Goal: Task Accomplishment & Management: Manage account settings

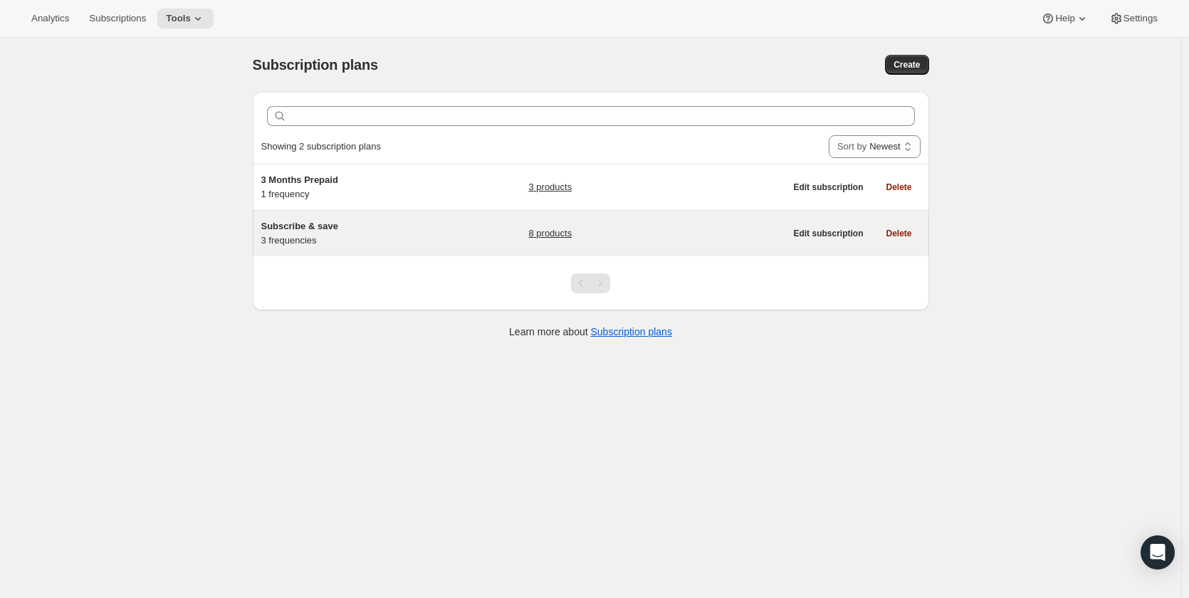
click at [304, 227] on span "Subscribe & save" at bounding box center [299, 226] width 77 height 11
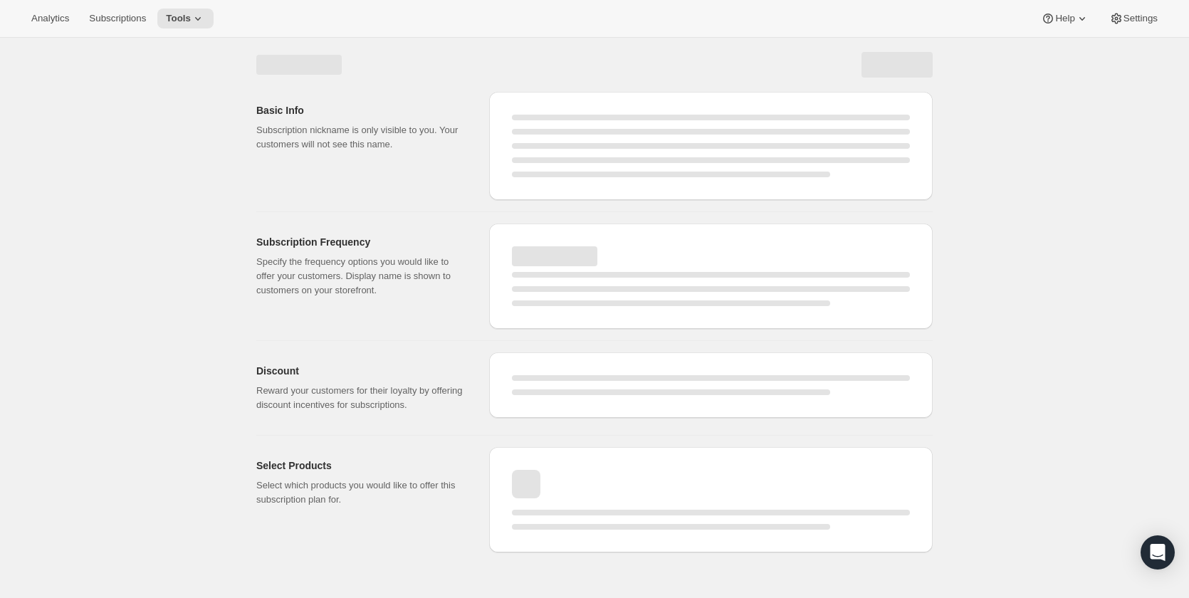
select select "WEEK"
select select "MONTH"
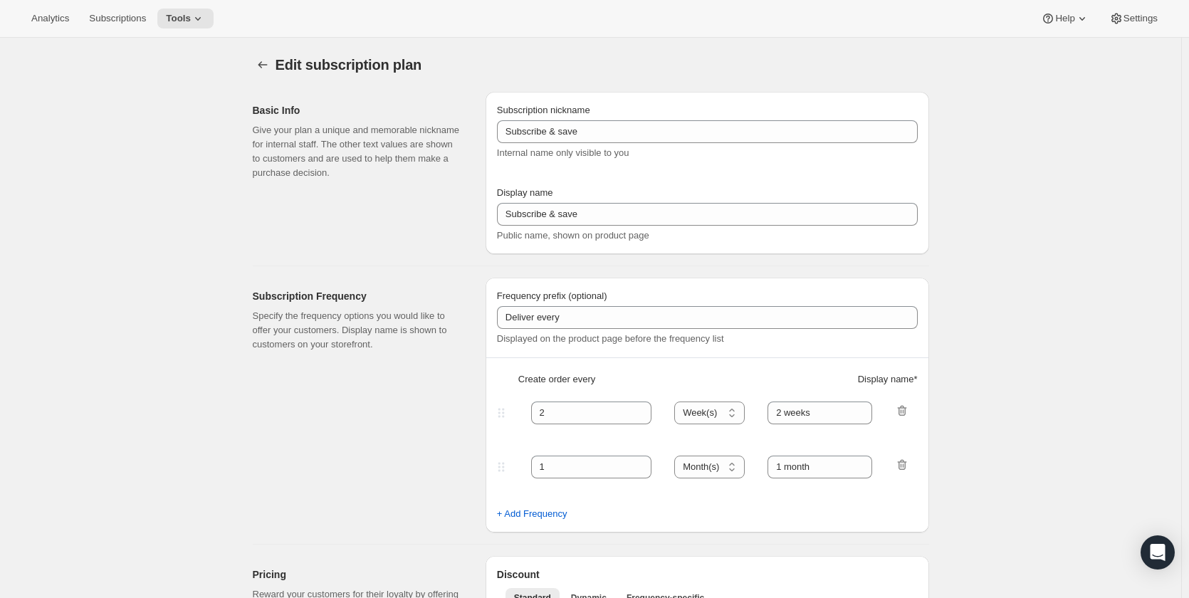
type input "Subscribe & Save 10%"
type input "4"
select select "WEEK"
type input "4 weeks"
type input "10"
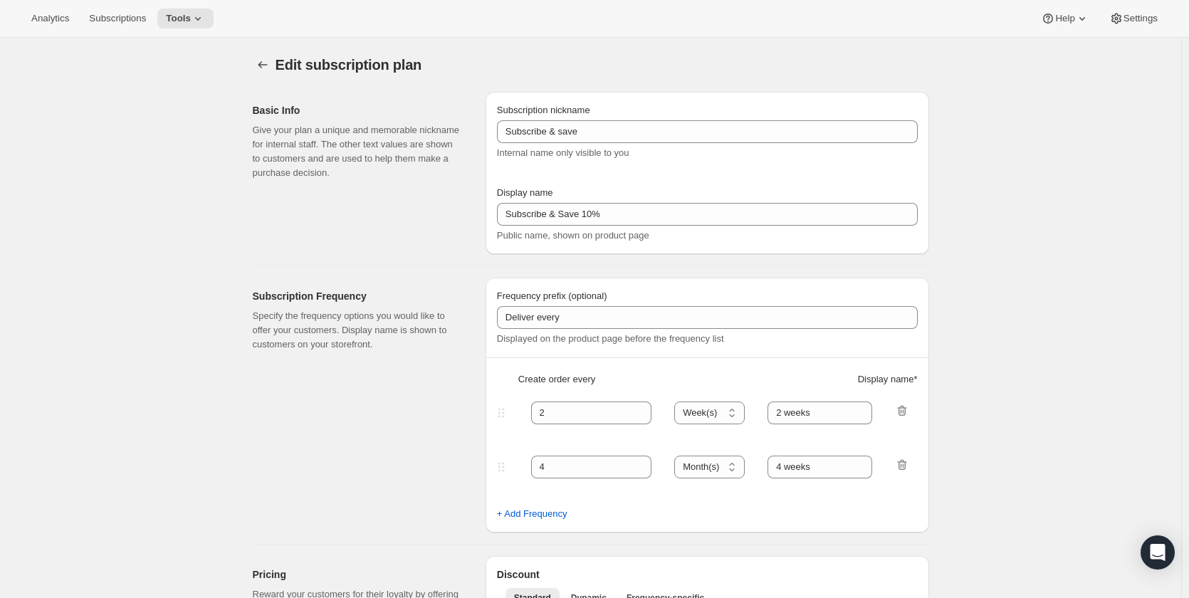
select select "WEEK"
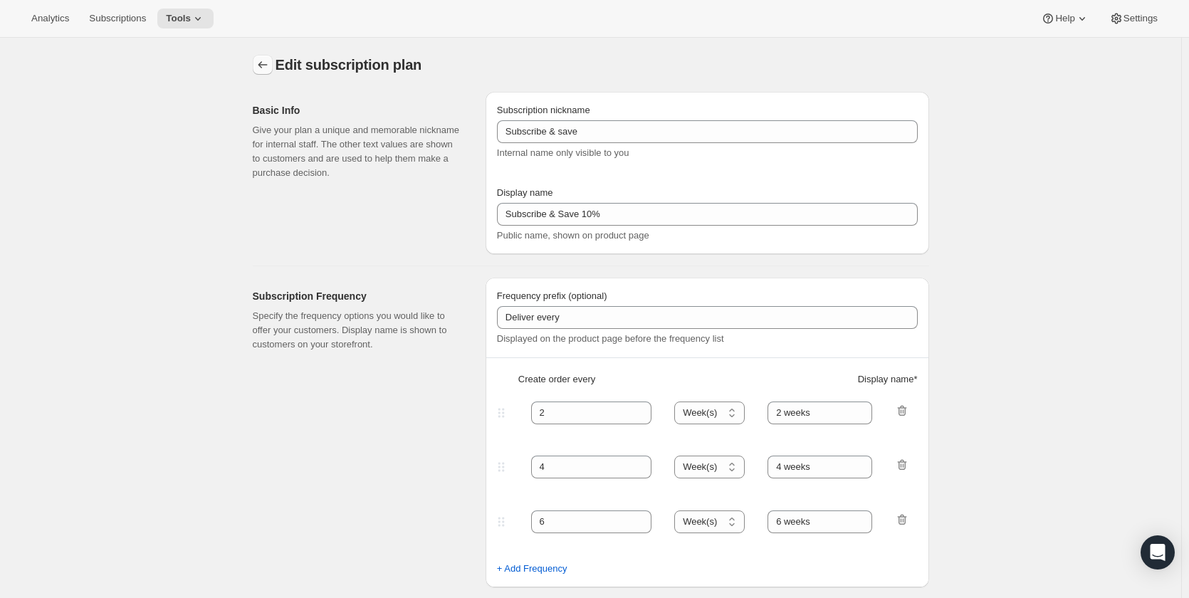
click at [270, 66] on icon "Subscription plans" at bounding box center [263, 65] width 14 height 14
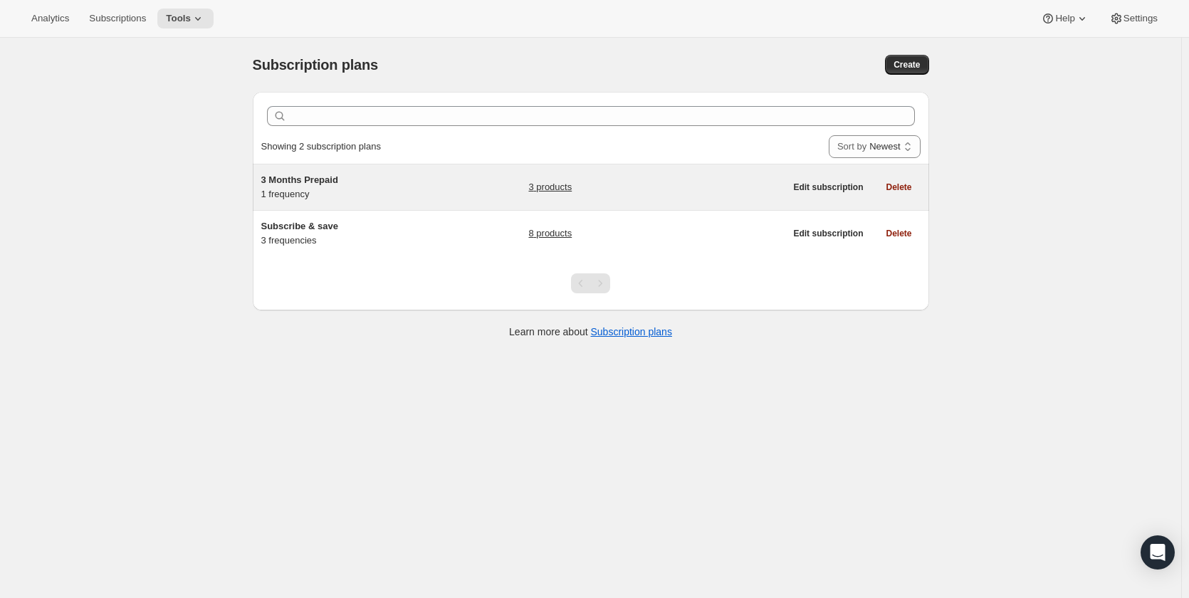
click at [290, 190] on div "3 Months Prepaid 1 frequency" at bounding box center [350, 187] width 178 height 28
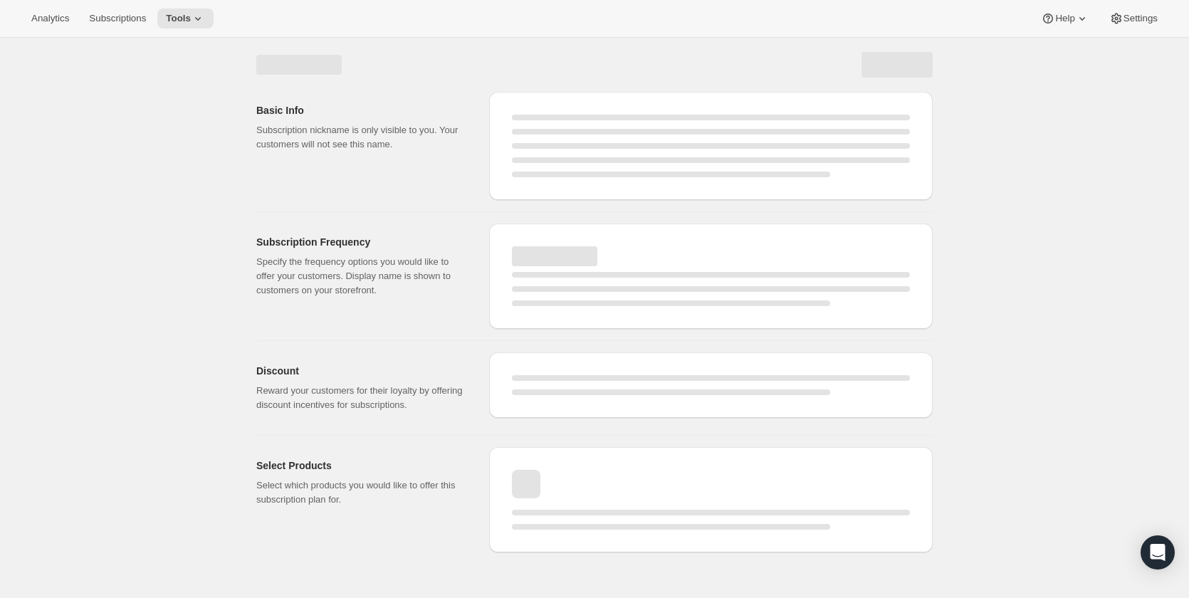
select select "WEEK"
select select "MONTH"
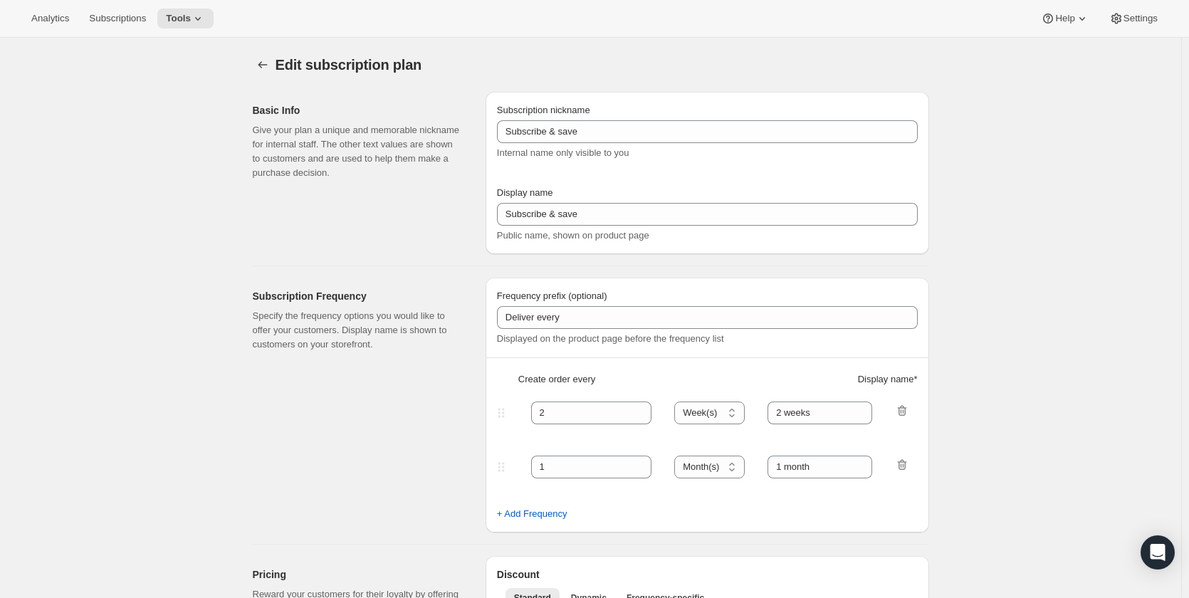
type input "3 Months Prepaid"
select select "MONTH"
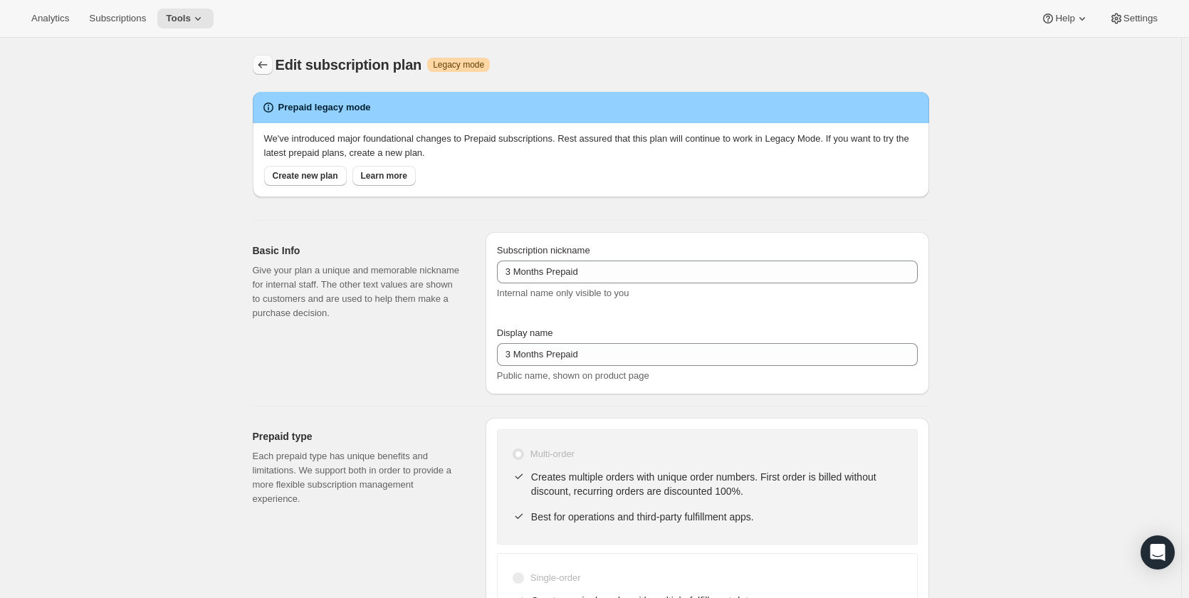
click at [268, 68] on icon "Subscription plans" at bounding box center [263, 65] width 14 height 14
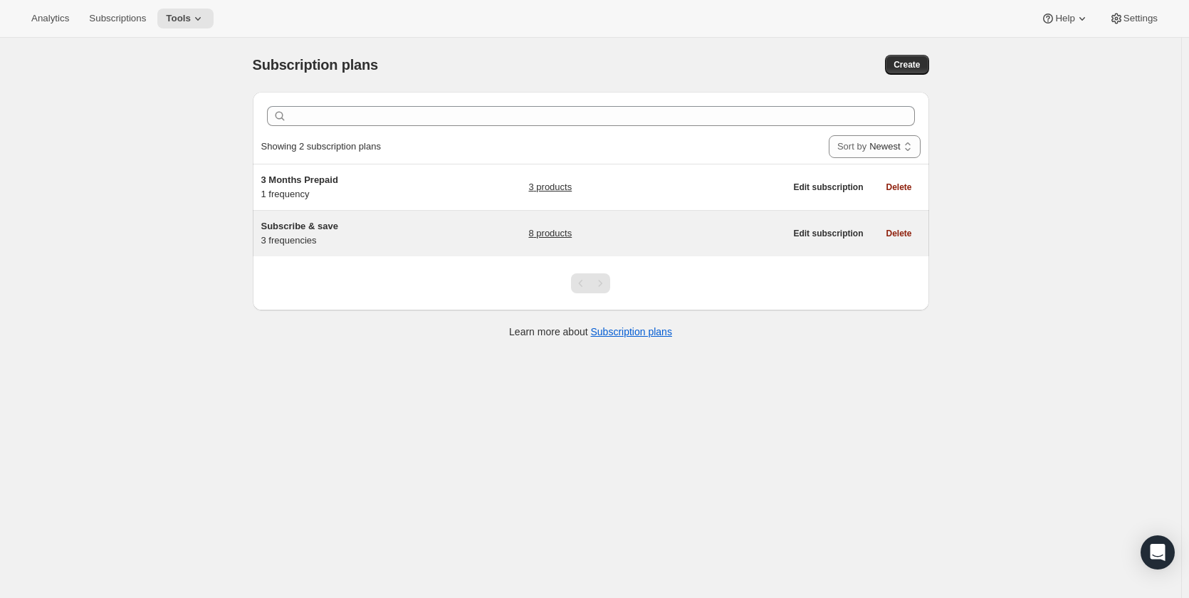
click at [570, 230] on link "8 products" at bounding box center [549, 233] width 43 height 14
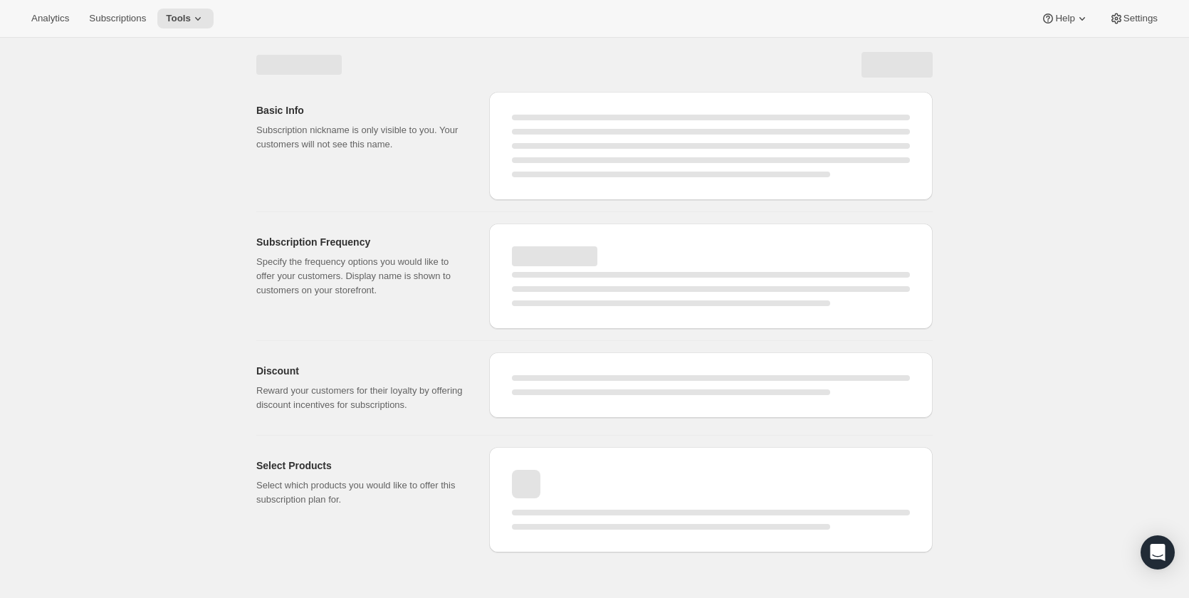
select select "WEEK"
select select "MONTH"
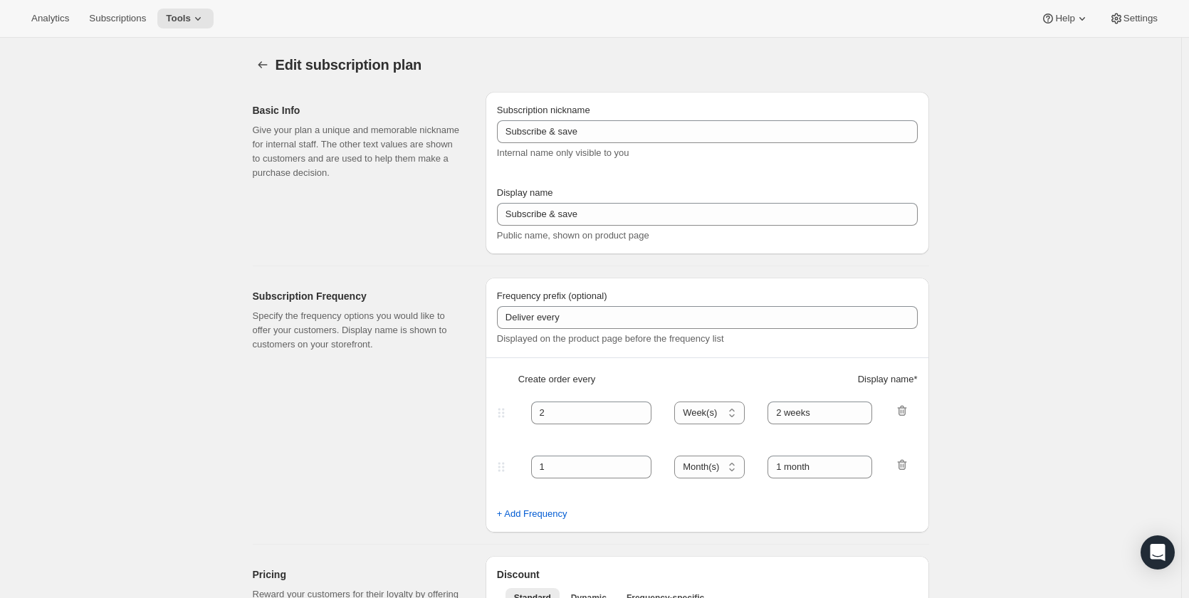
type input "Subscribe & Save 10%"
type input "4"
type input "4 weeks"
type input "10"
select select "WEEK"
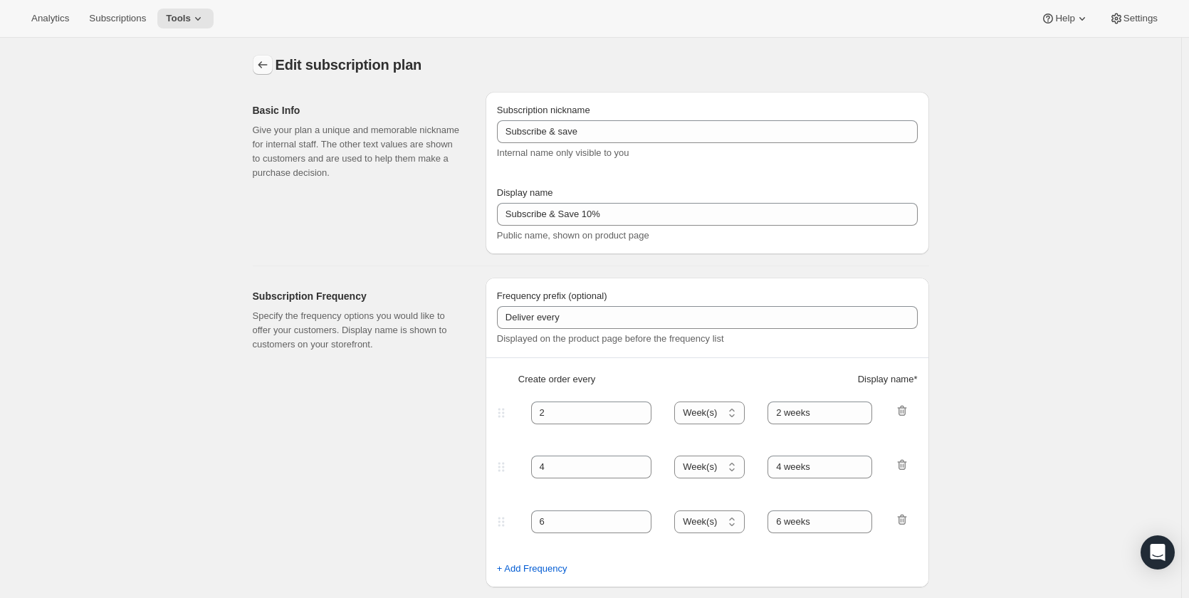
click at [265, 56] on button "Subscription plans" at bounding box center [263, 65] width 20 height 20
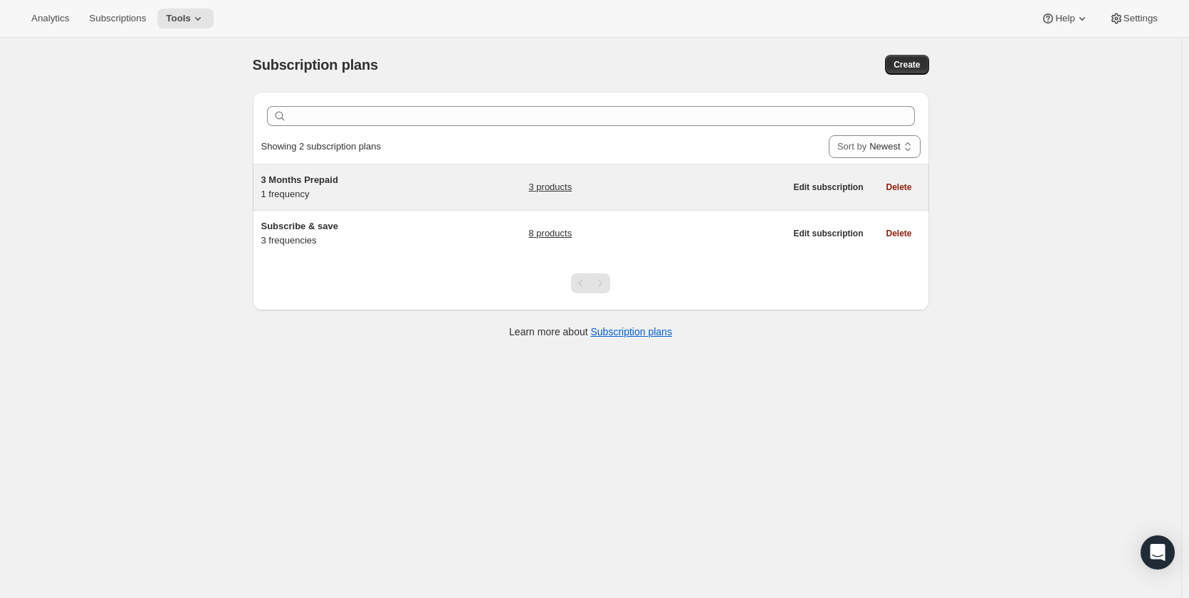
click at [556, 191] on link "3 products" at bounding box center [549, 187] width 43 height 14
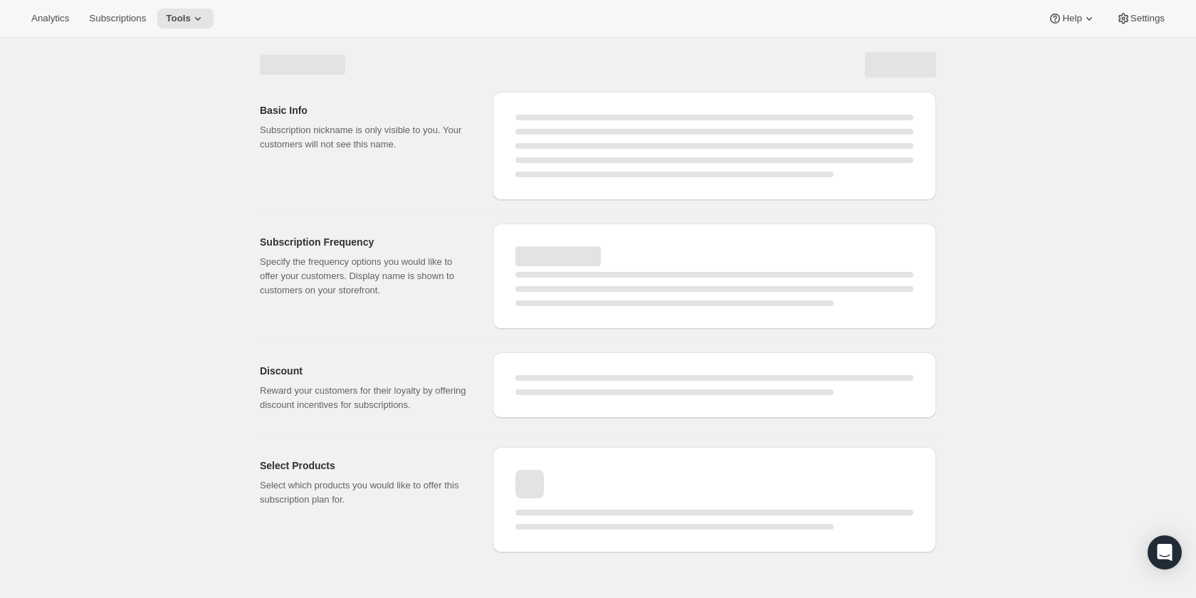
select select "WEEK"
select select "MONTH"
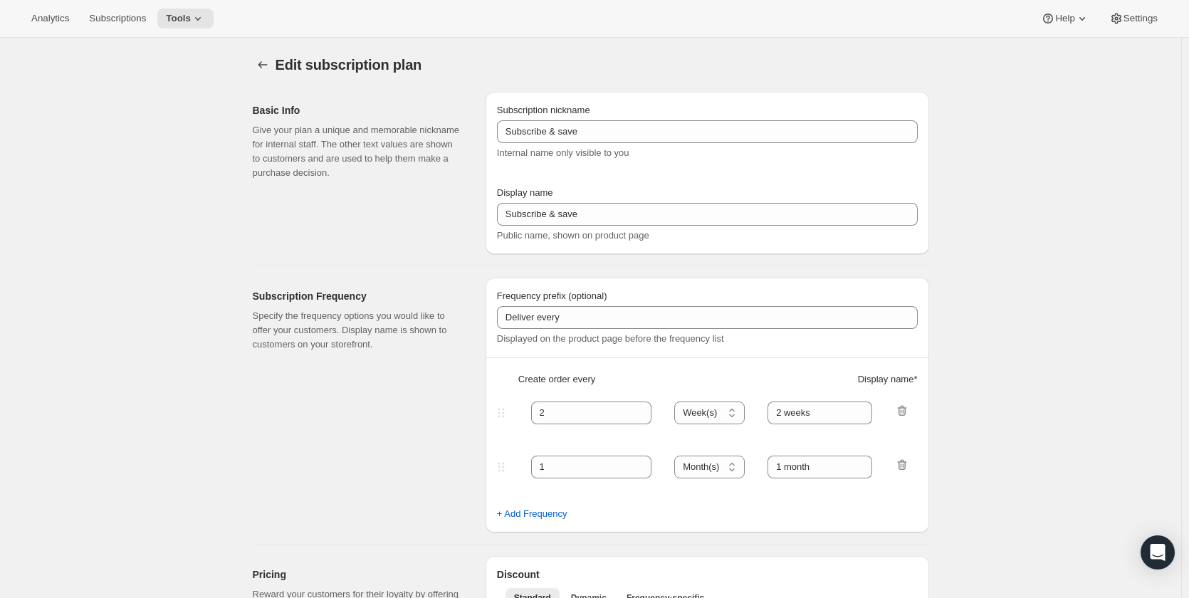
type input "3 Months Prepaid"
select select "MONTH"
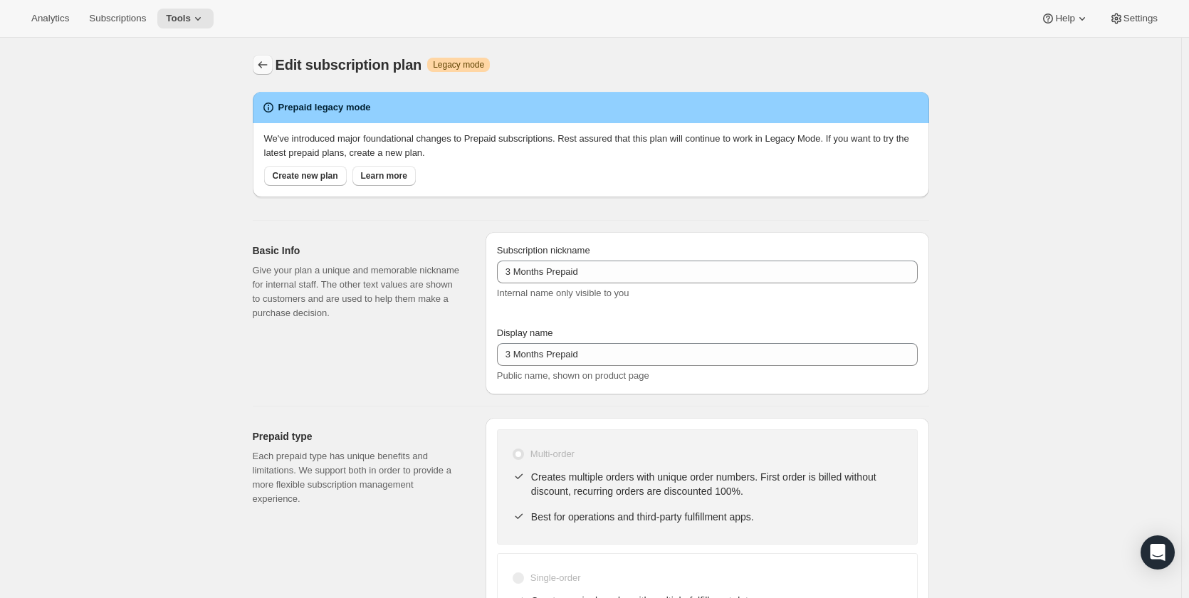
click at [266, 58] on button "Subscription plans" at bounding box center [263, 65] width 20 height 20
